Goal: Information Seeking & Learning: Find specific page/section

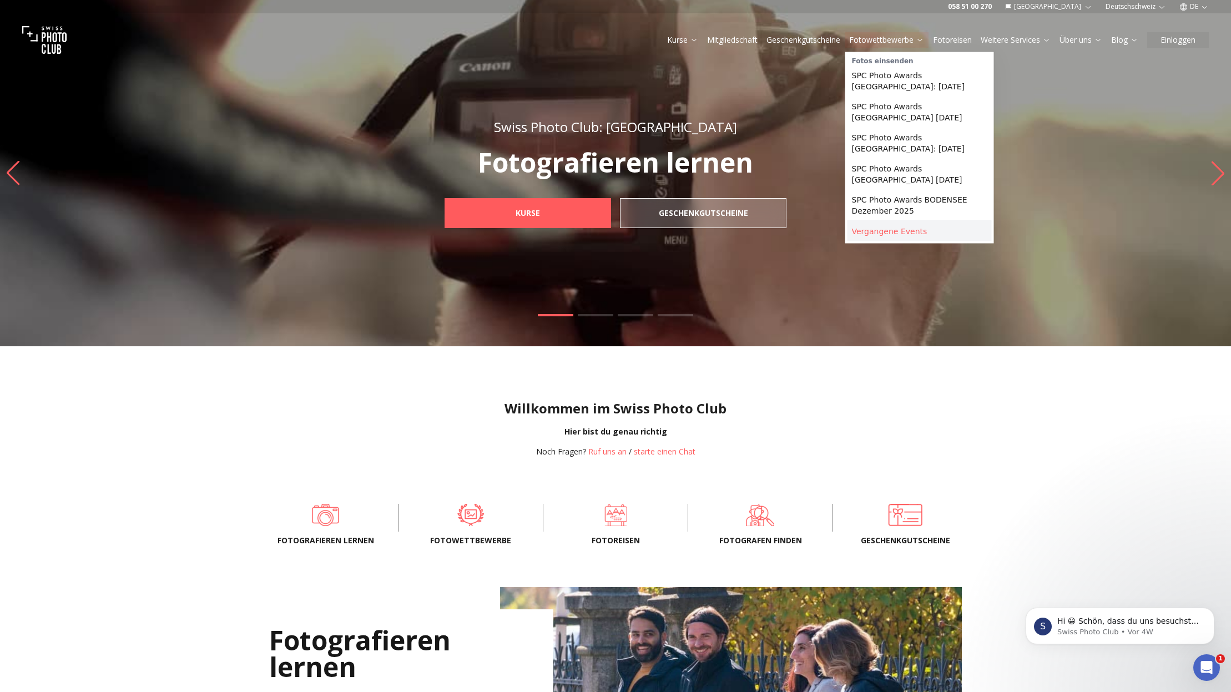
click at [899, 231] on link "Vergangene Events" at bounding box center [920, 232] width 144 height 20
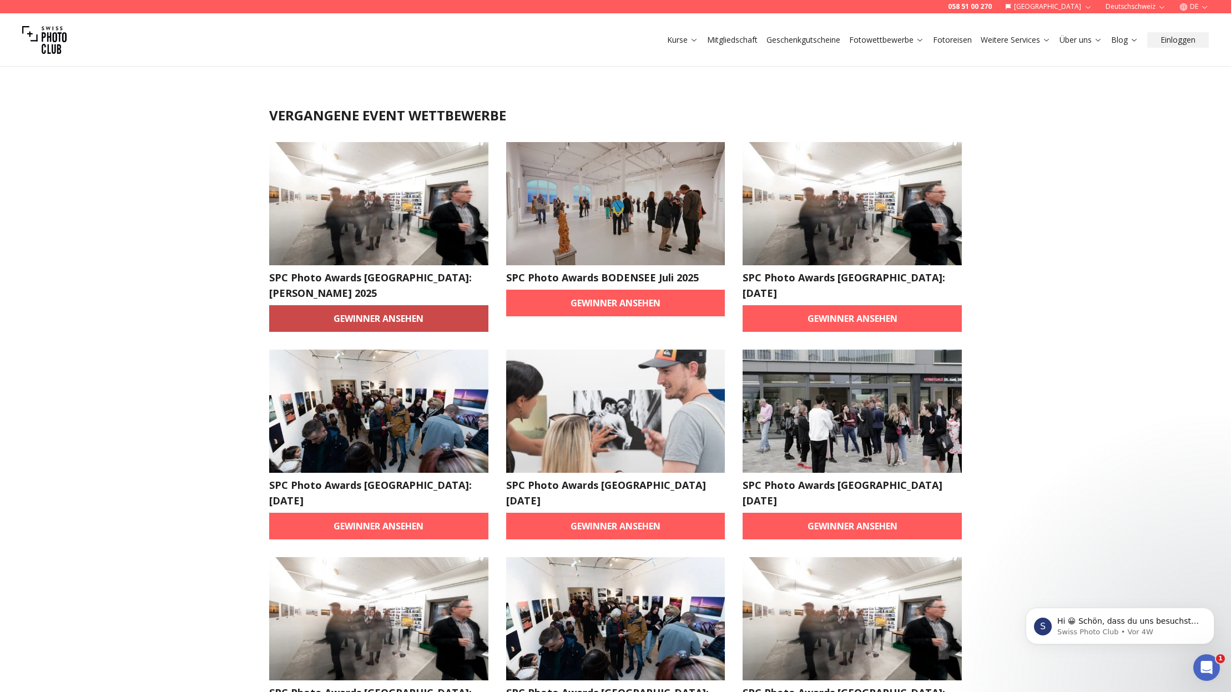
click at [375, 305] on link "Gewinner ansehen" at bounding box center [378, 318] width 219 height 27
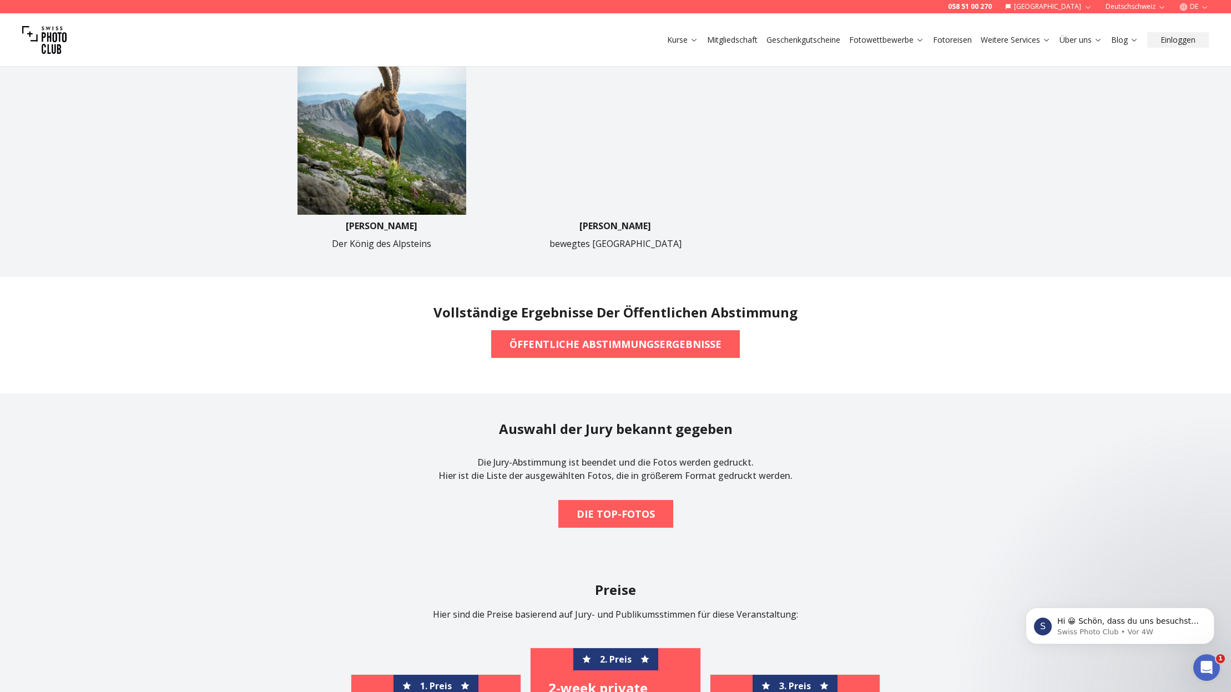
scroll to position [758, 0]
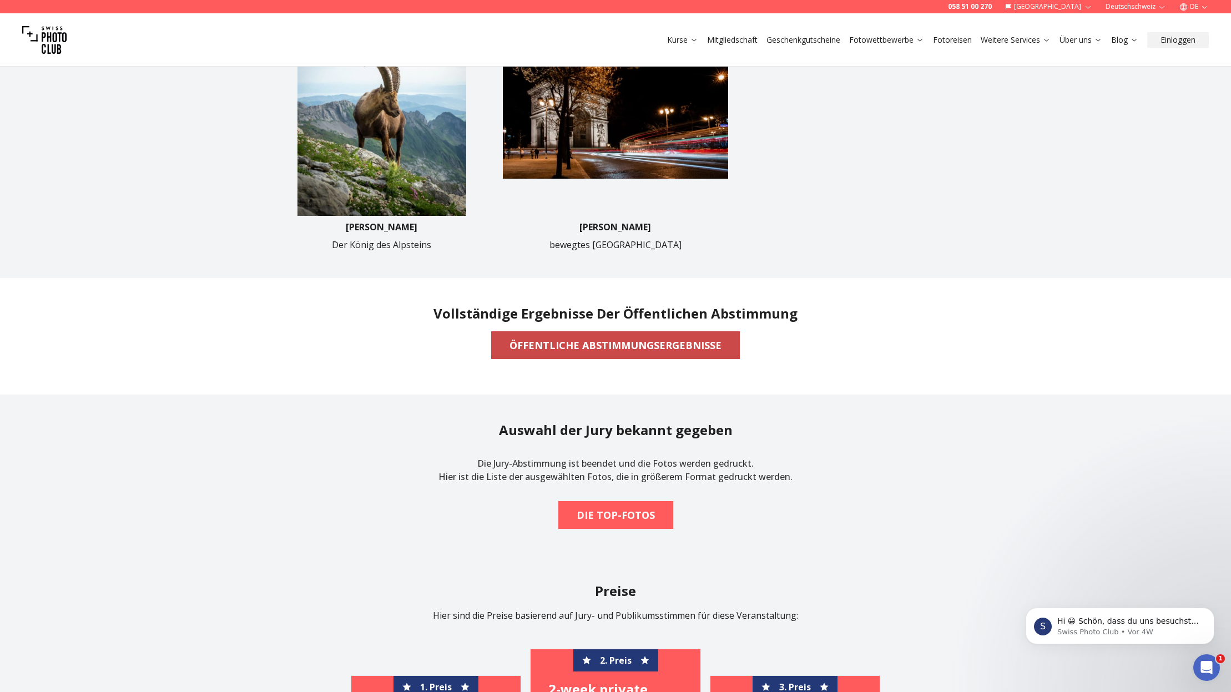
click at [604, 341] on b "ÖFFENTLICHE ABSTIMMUNGSERGEBNISSE" at bounding box center [616, 346] width 212 height 16
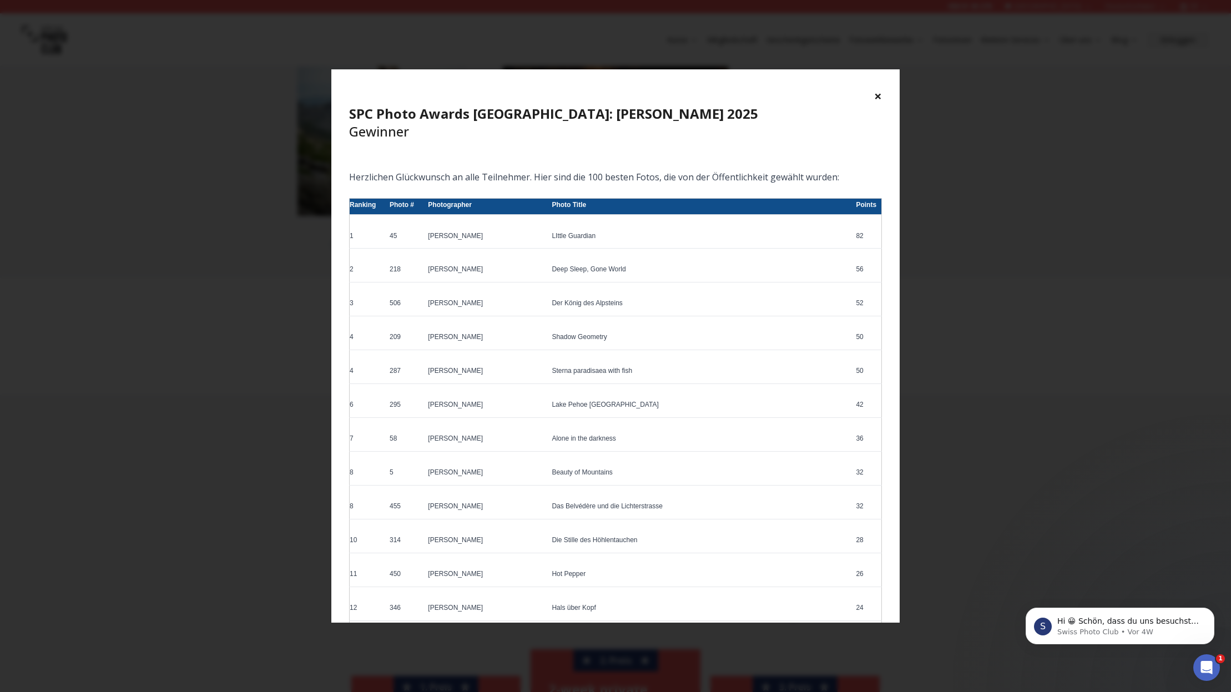
scroll to position [0, 0]
click at [880, 94] on button "×" at bounding box center [878, 96] width 8 height 18
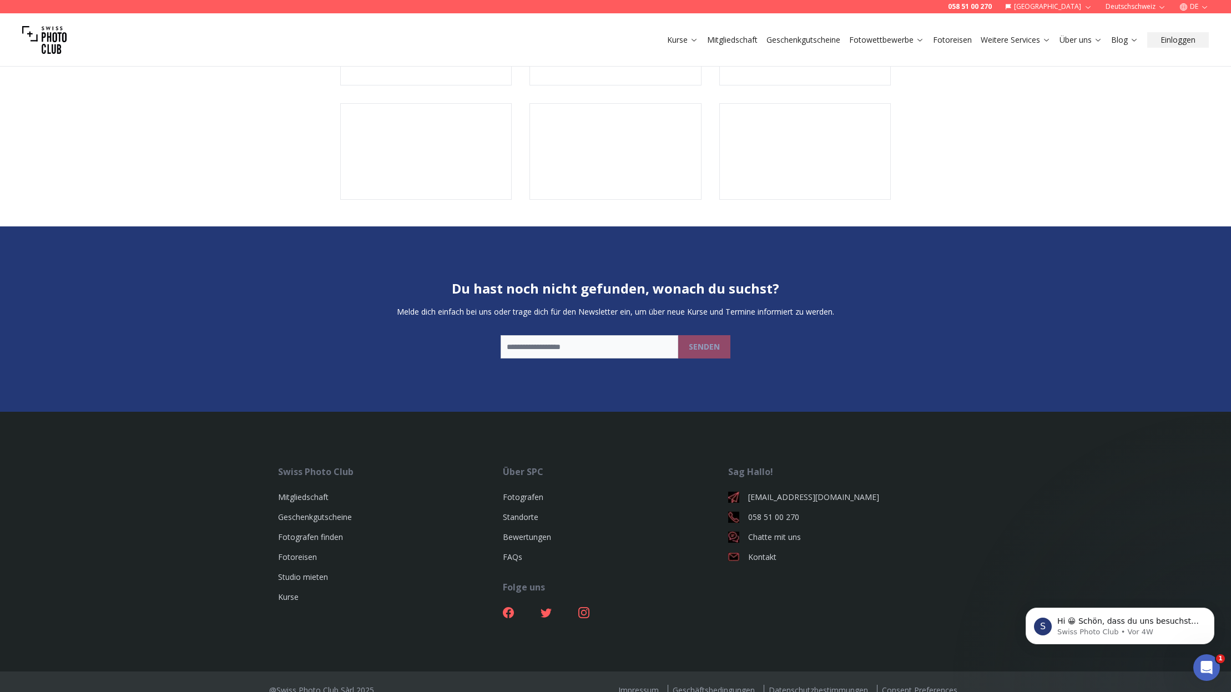
scroll to position [2230, 0]
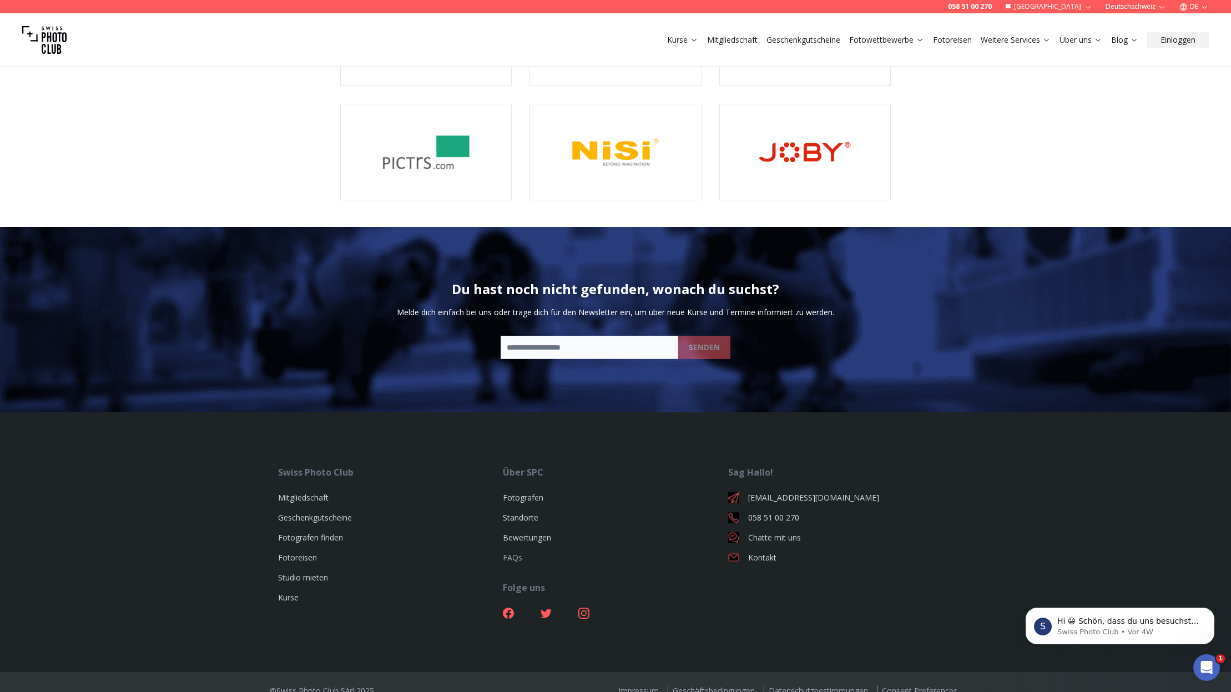
click at [511, 552] on link "FAQs" at bounding box center [512, 557] width 19 height 11
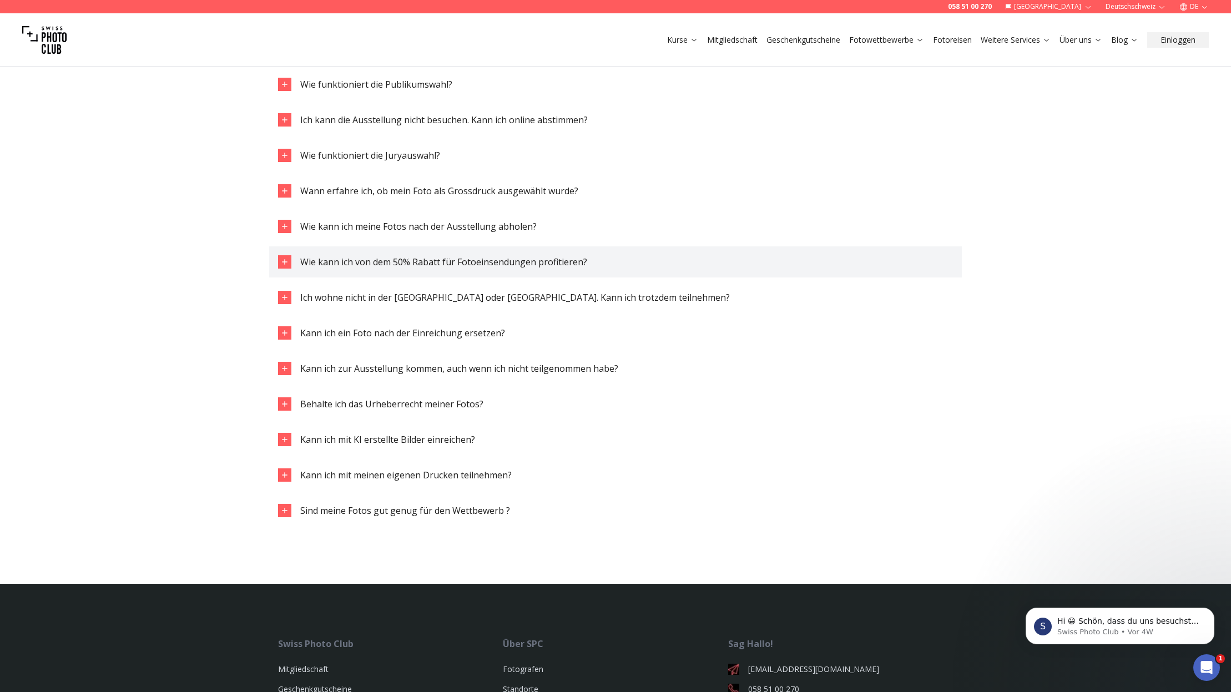
scroll to position [1531, 0]
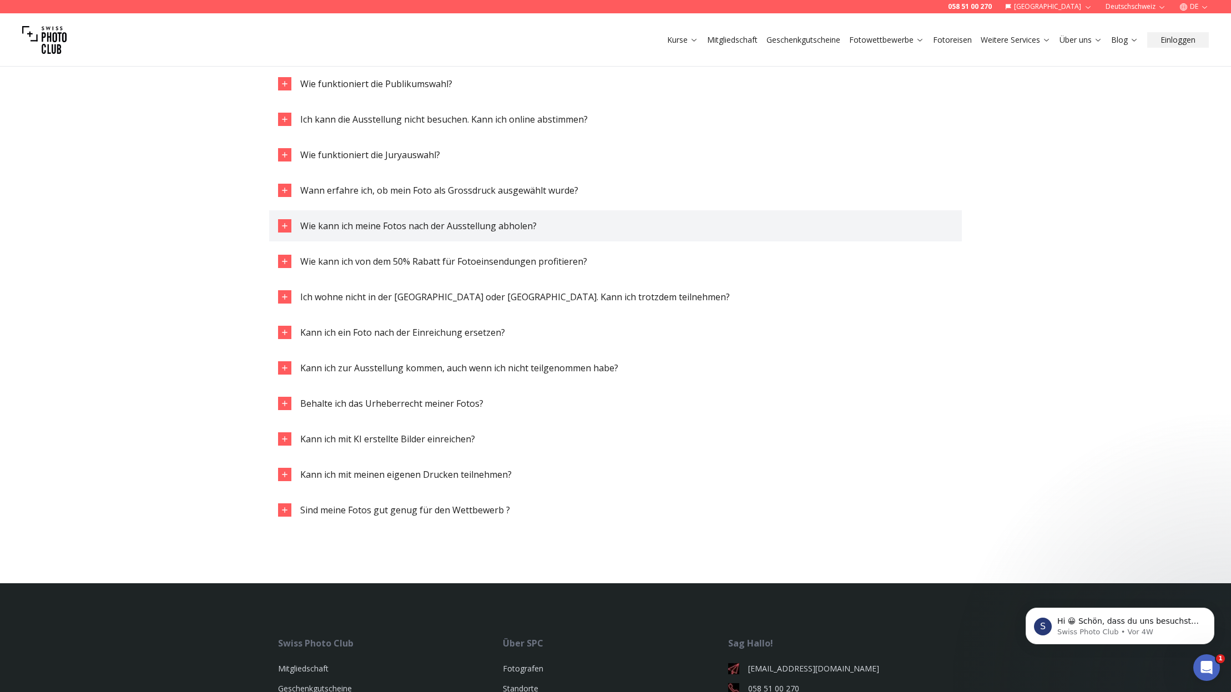
click at [354, 223] on span "Wie kann ich meine Fotos nach der Ausstellung abholen?" at bounding box center [418, 226] width 236 height 12
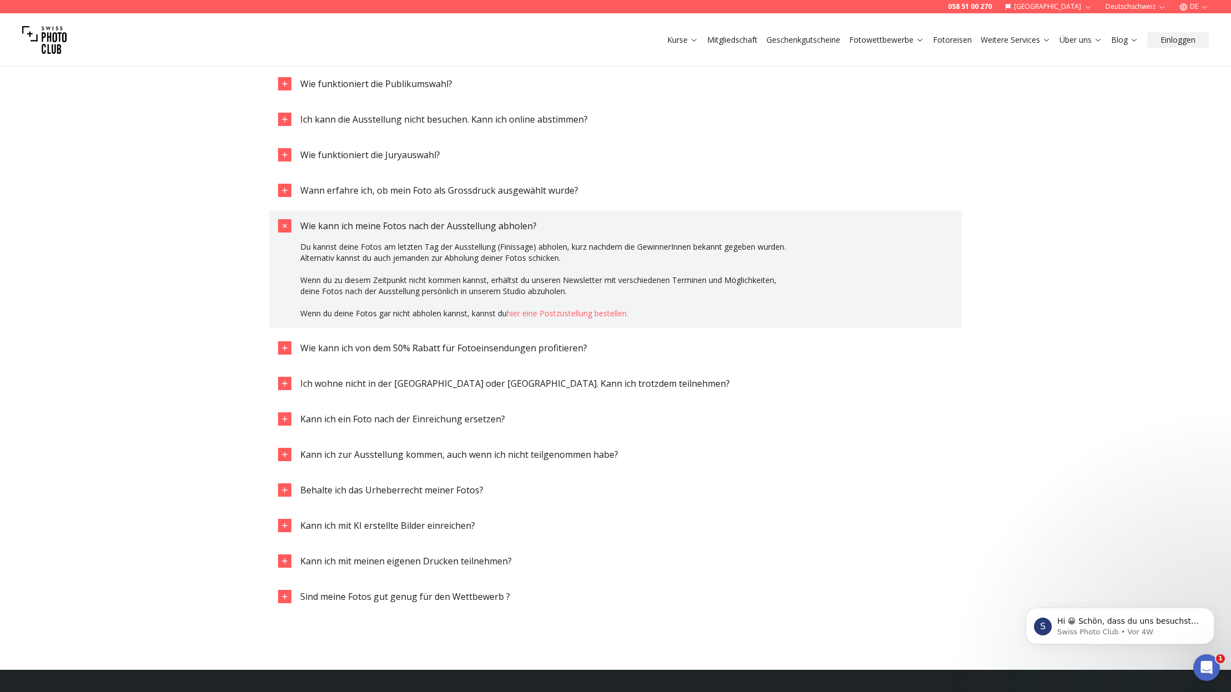
click at [580, 310] on link "hier eine Postzustellung bestellen." at bounding box center [568, 313] width 122 height 11
click at [1182, 39] on button "Einloggen" at bounding box center [1178, 40] width 62 height 16
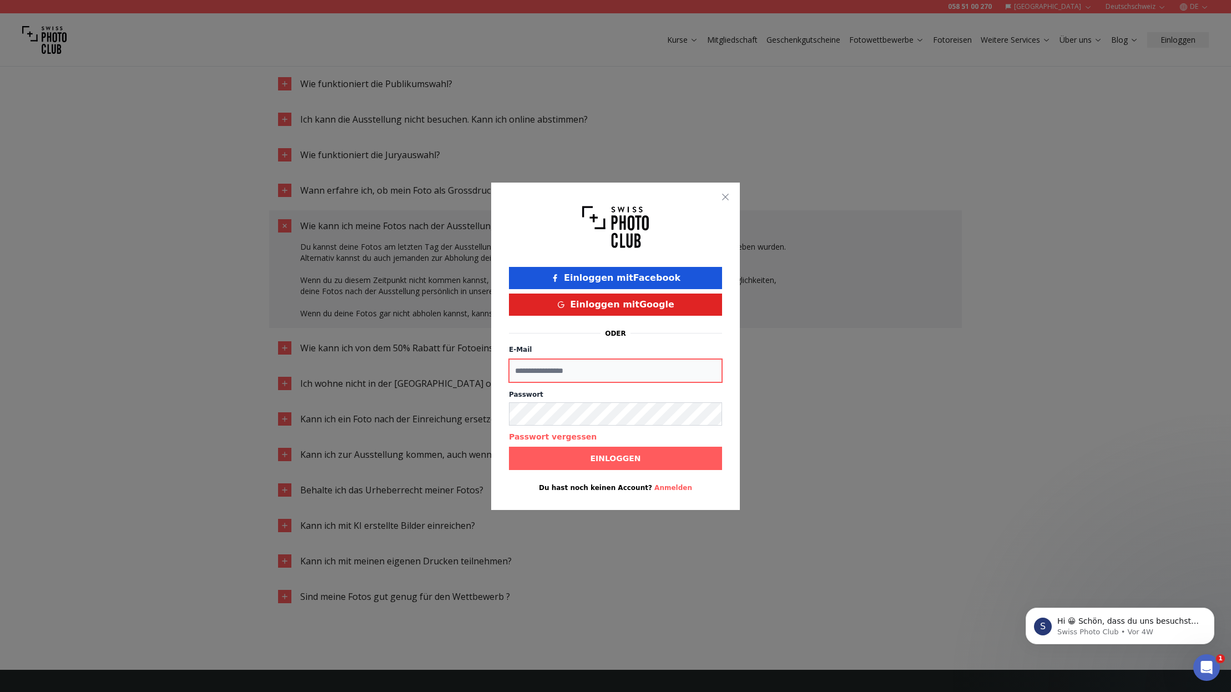
type input "**********"
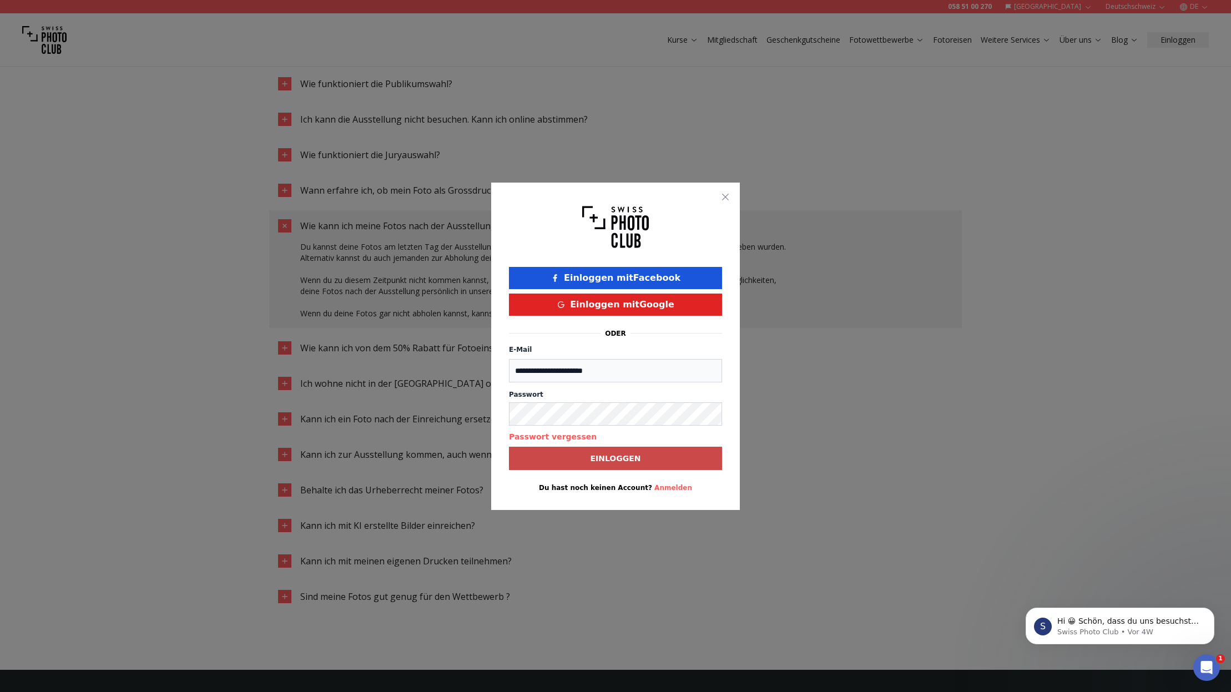
click at [621, 454] on b "Einloggen" at bounding box center [615, 458] width 51 height 11
